Goal: Book appointment/travel/reservation

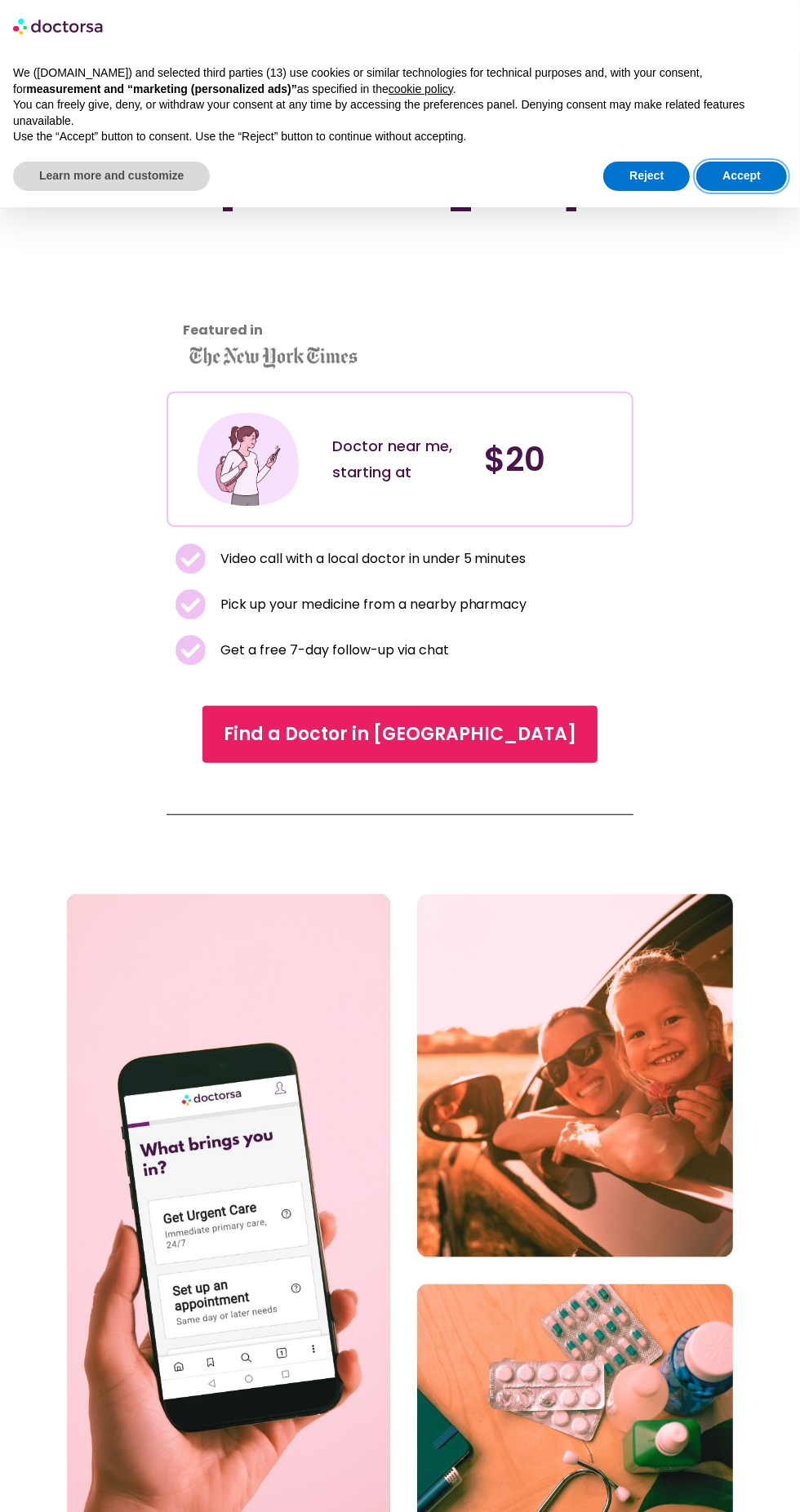
click at [768, 170] on button "Accept" at bounding box center [742, 177] width 91 height 30
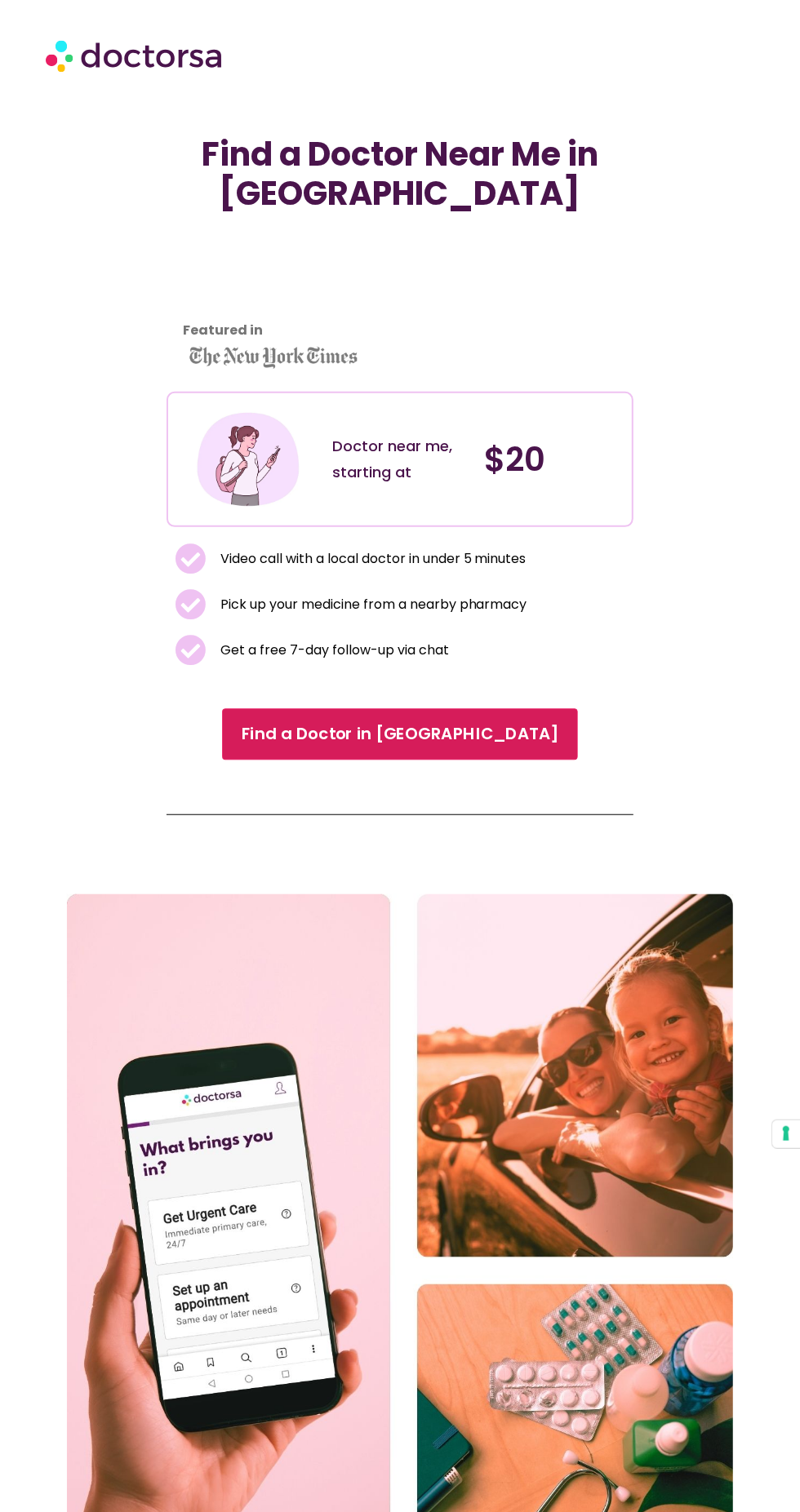
click at [490, 724] on span "Find a Doctor in Merida" at bounding box center [400, 734] width 317 height 24
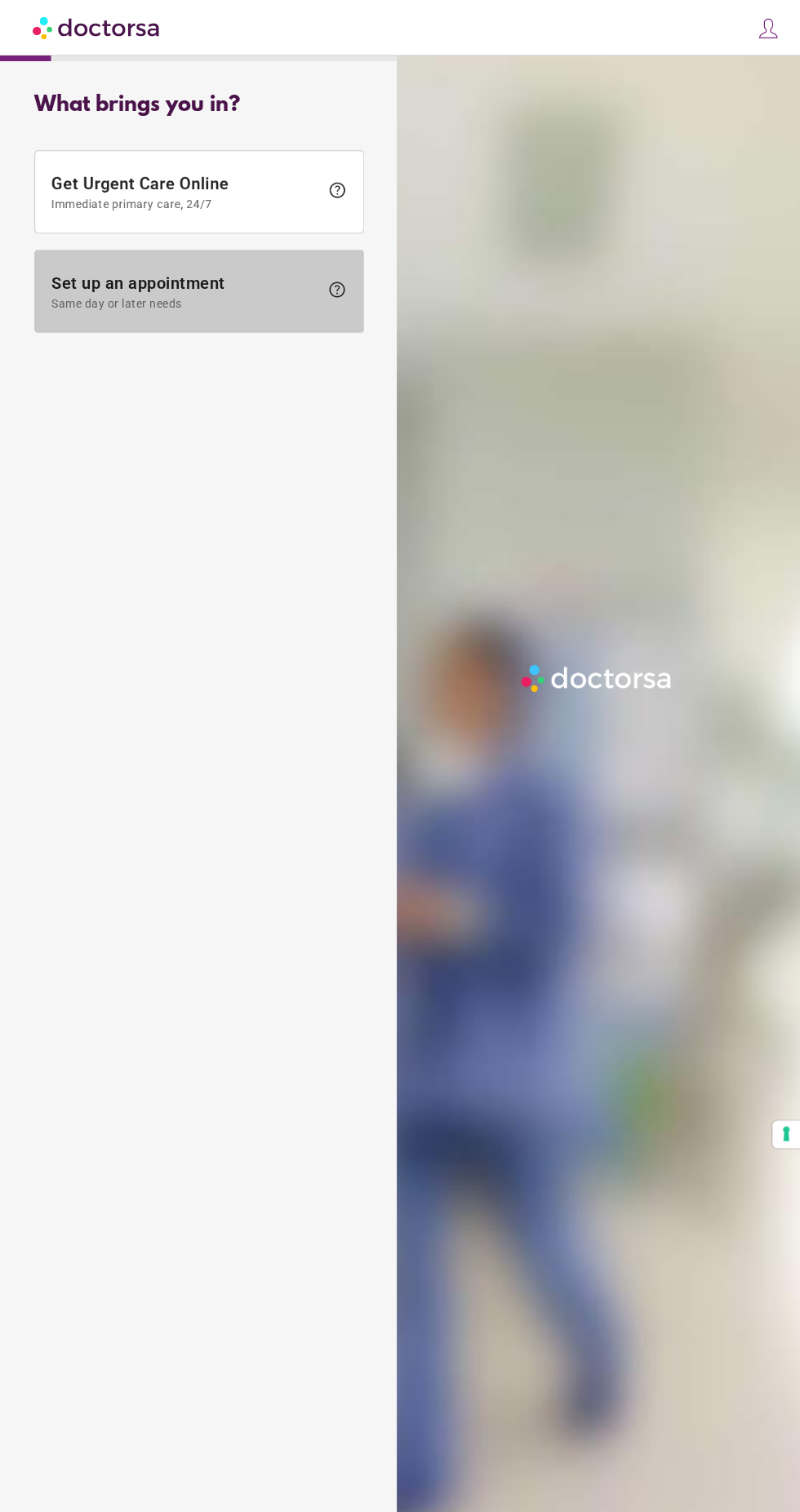
click at [284, 301] on span "Same day or later needs" at bounding box center [185, 303] width 267 height 13
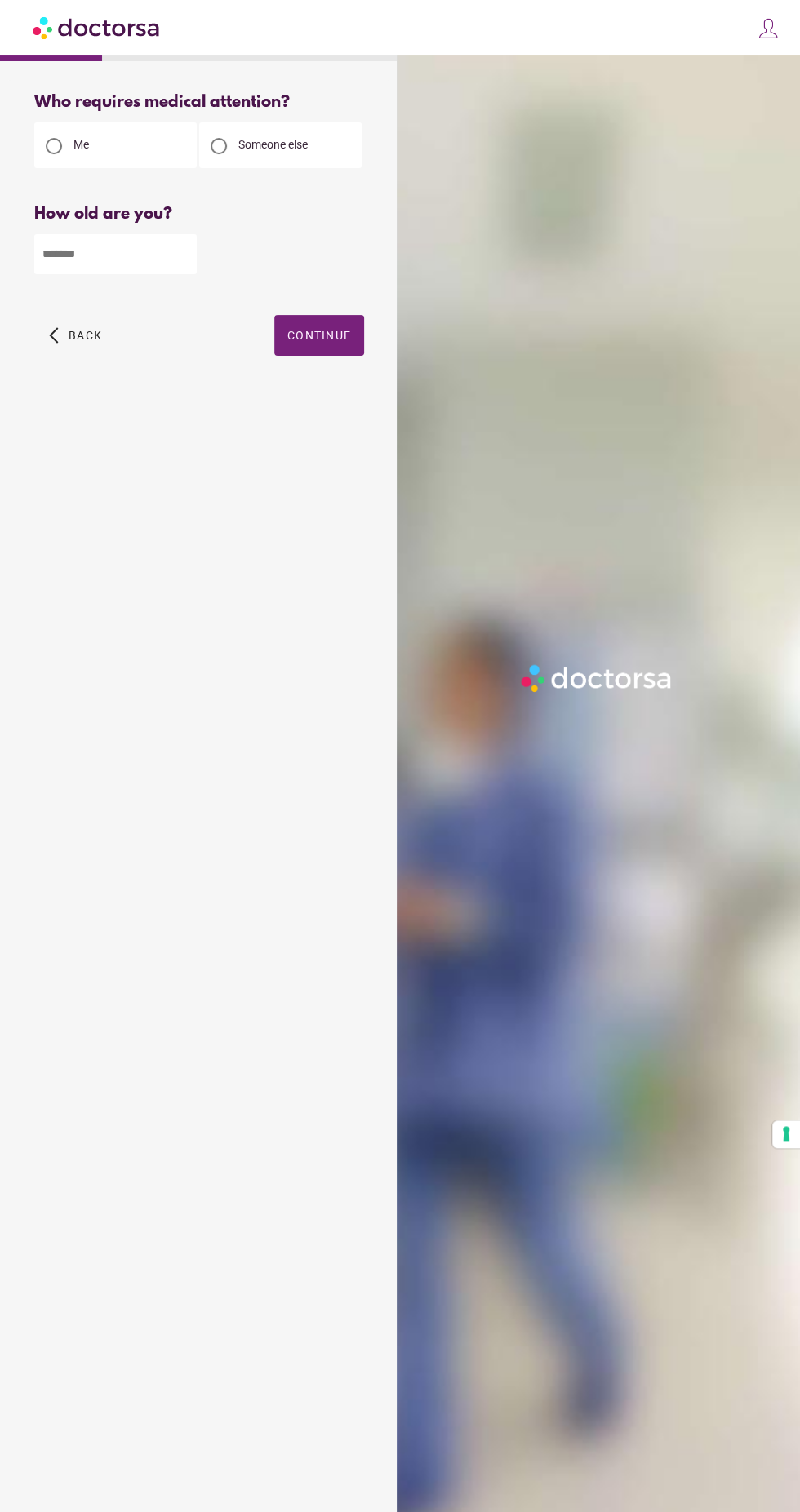
click at [302, 143] on span "Someone else" at bounding box center [273, 144] width 69 height 13
click at [147, 258] on input "number" at bounding box center [116, 253] width 163 height 40
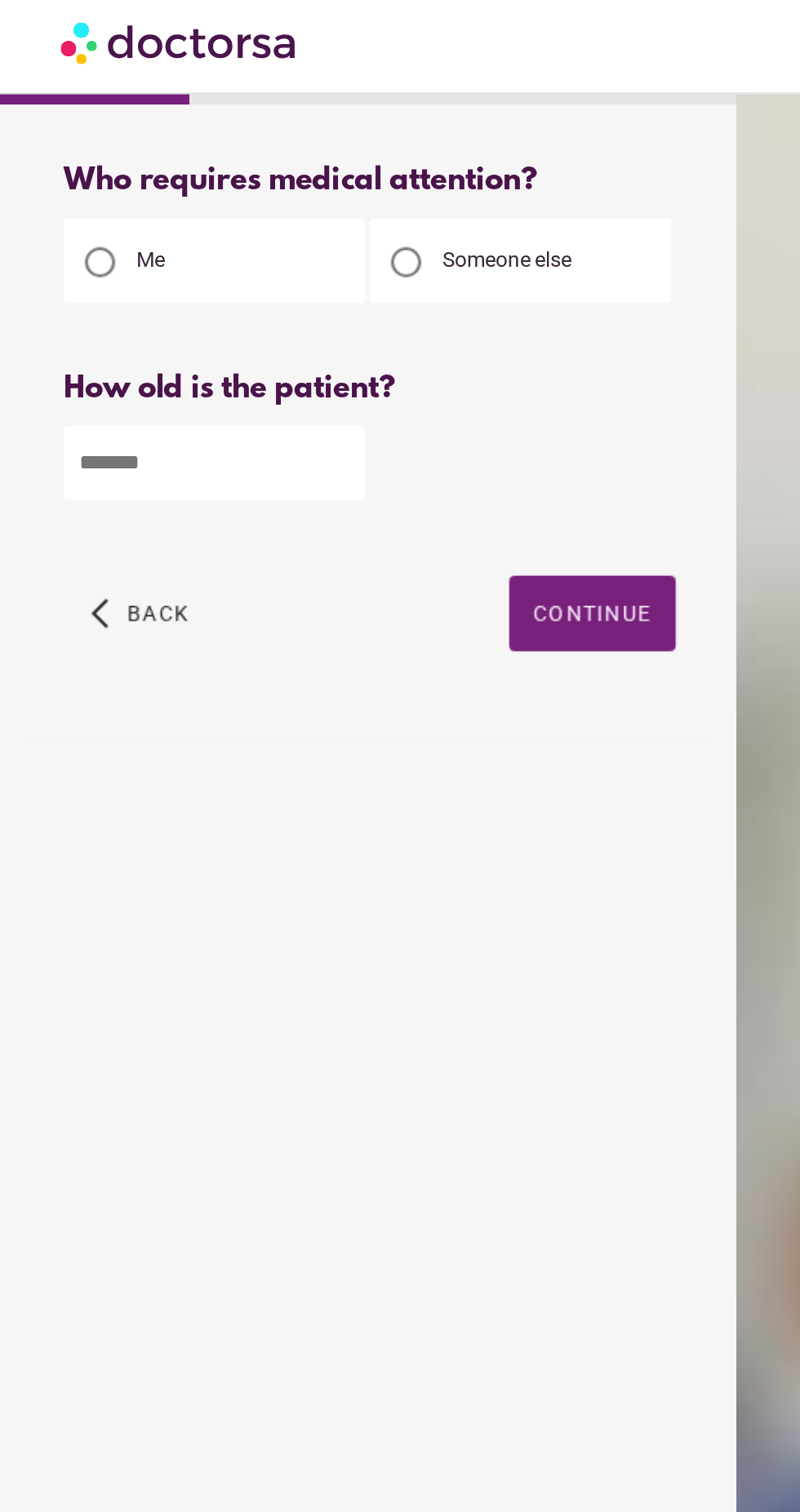
type input "**"
click at [339, 309] on span "button" at bounding box center [319, 336] width 90 height 41
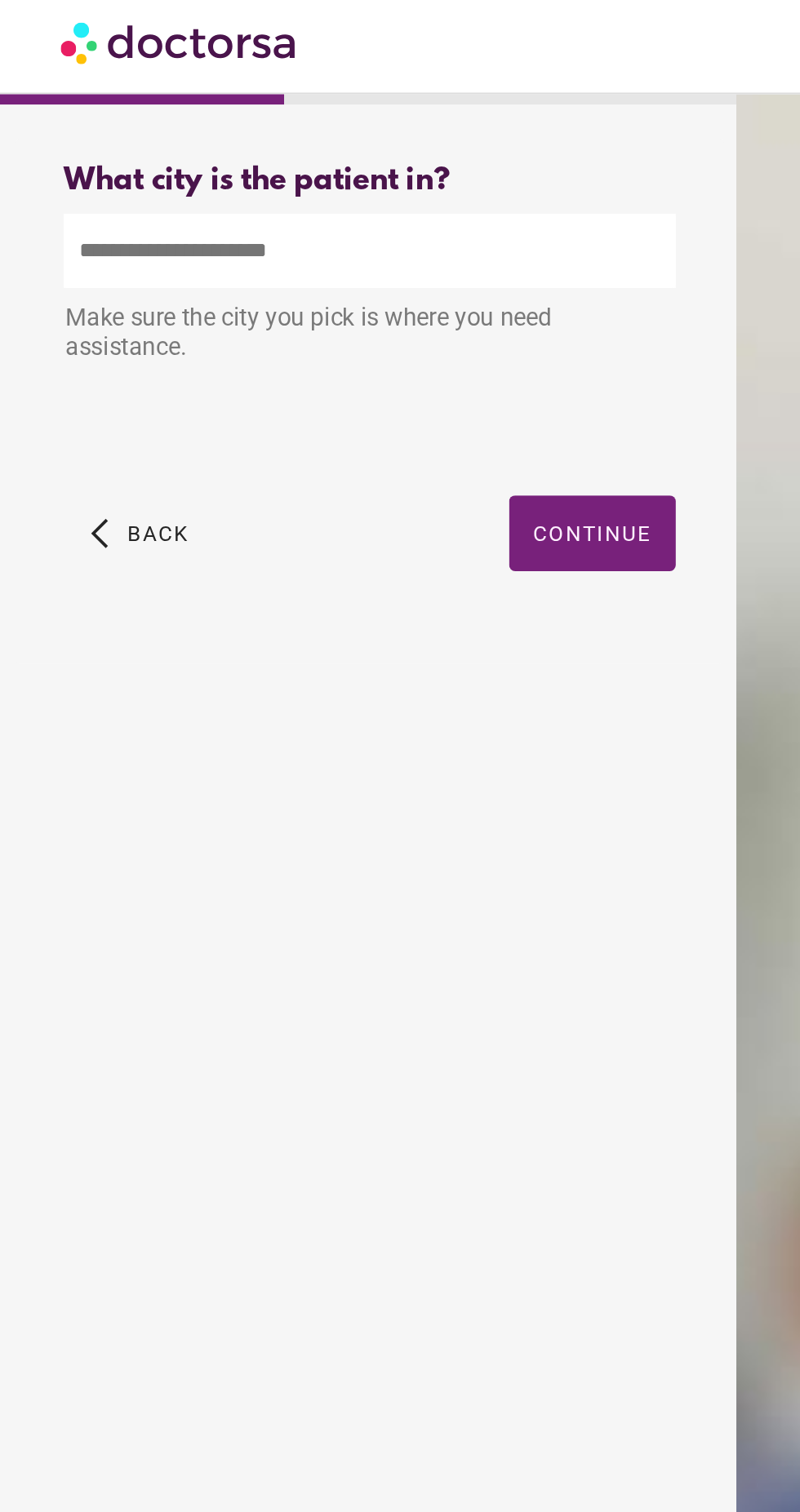
click at [335, 120] on input "text" at bounding box center [199, 140] width 330 height 40
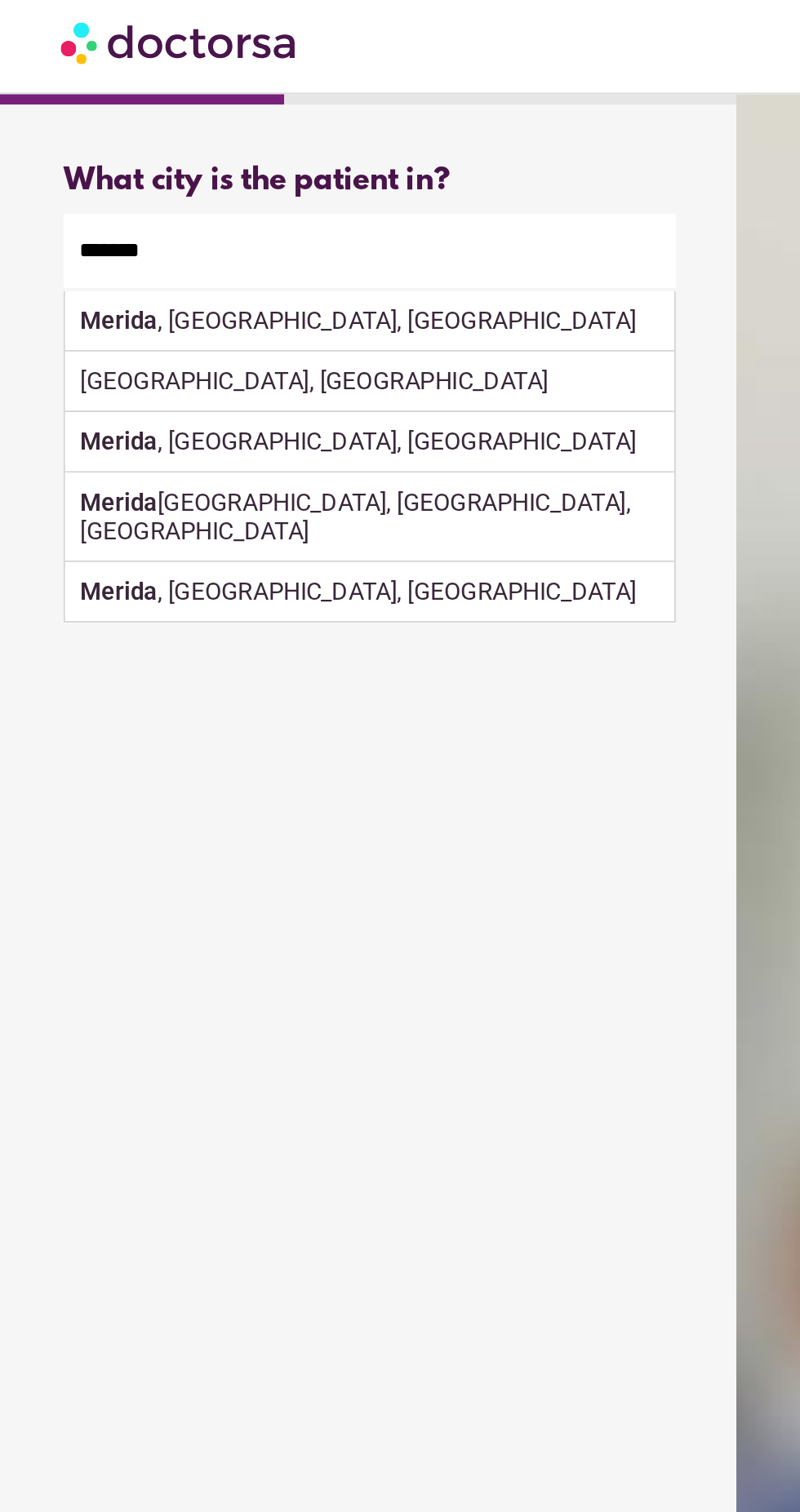
click at [73, 177] on strong "Merida" at bounding box center [64, 178] width 42 height 16
type input "**********"
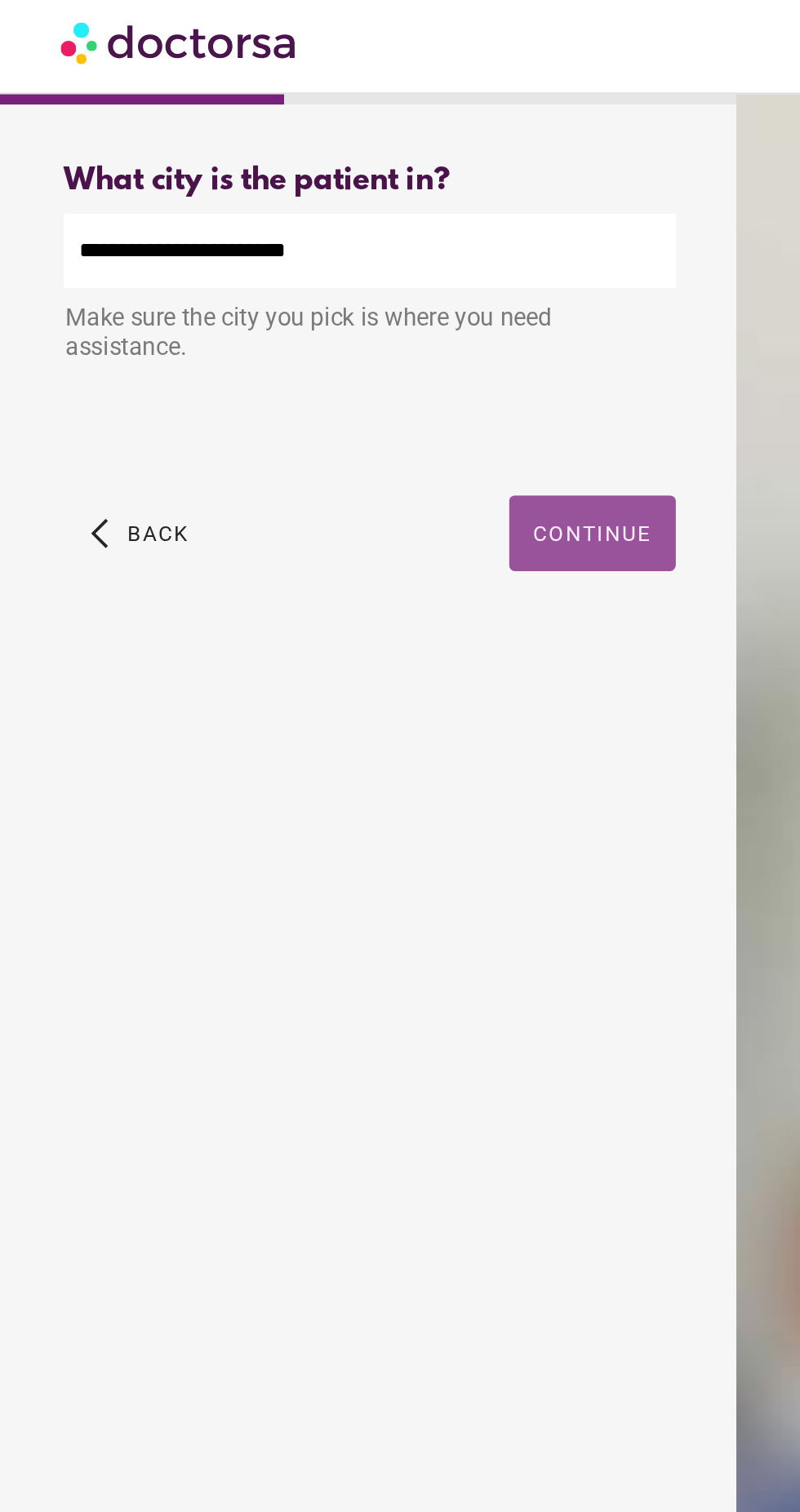
click at [338, 299] on span "Continue" at bounding box center [319, 292] width 64 height 13
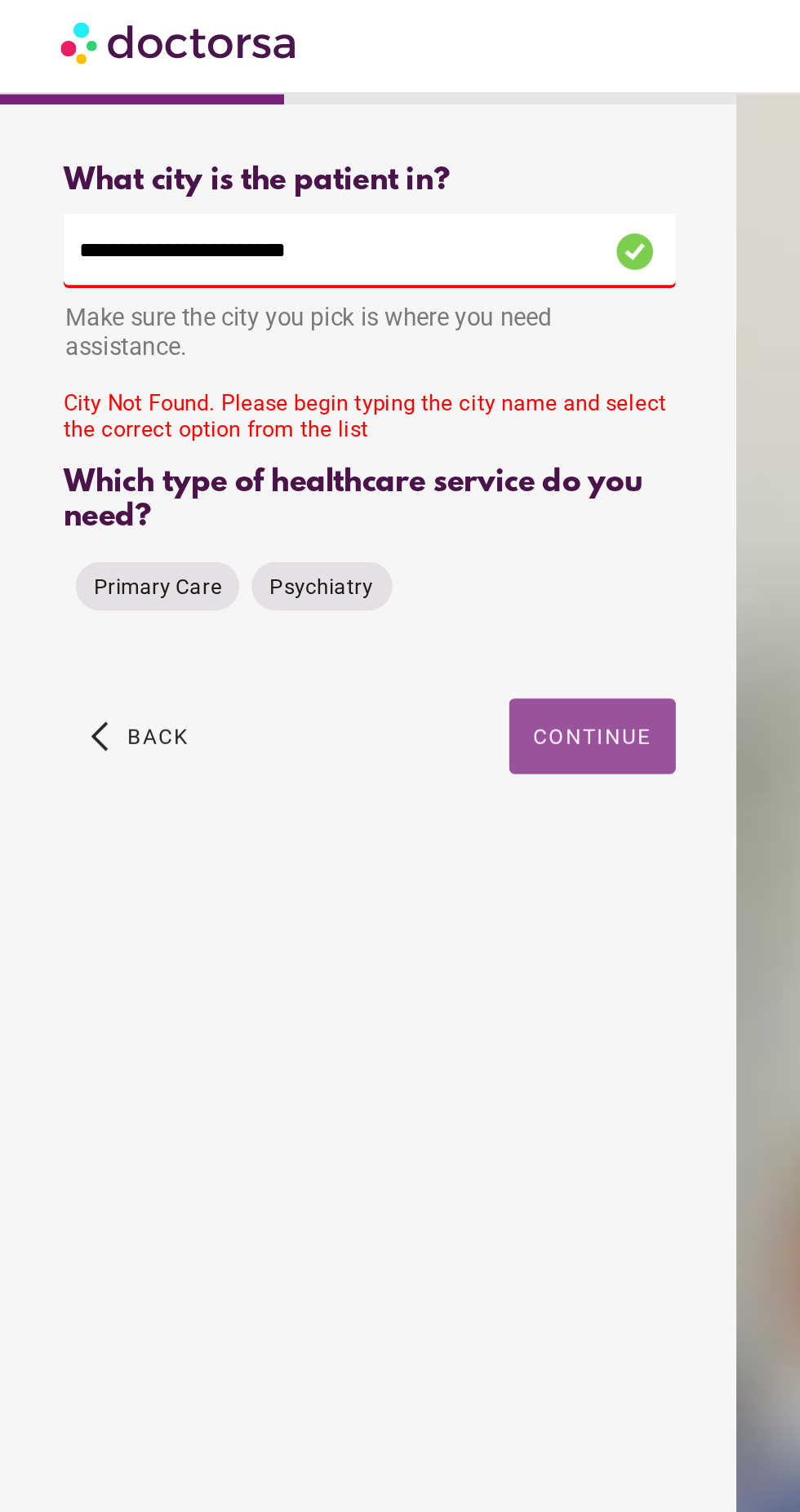
click at [76, 309] on span "Primary Care" at bounding box center [85, 321] width 68 height 13
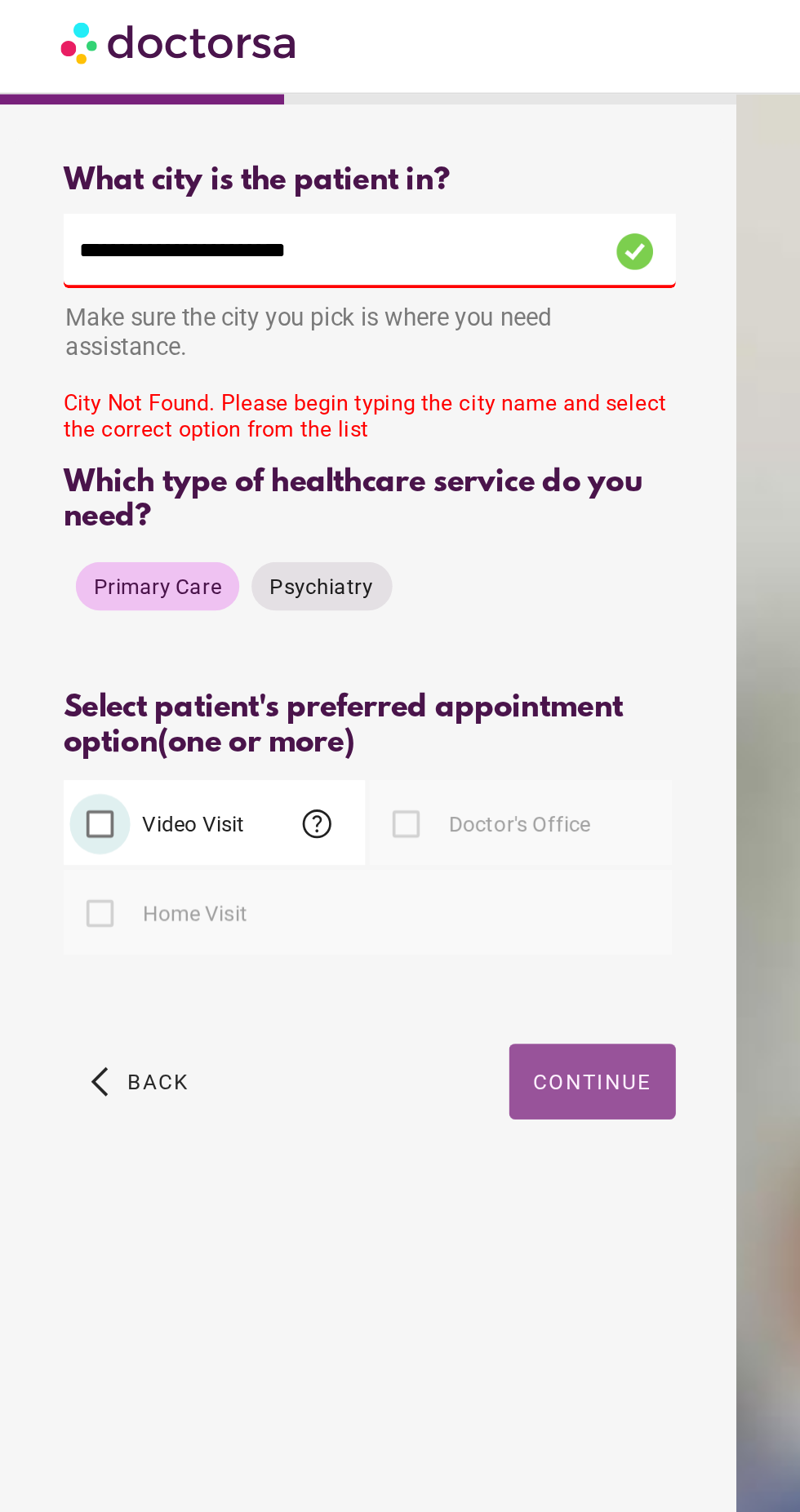
click at [340, 309] on span "Continue" at bounding box center [319, 587] width 64 height 13
